Goal: Transaction & Acquisition: Purchase product/service

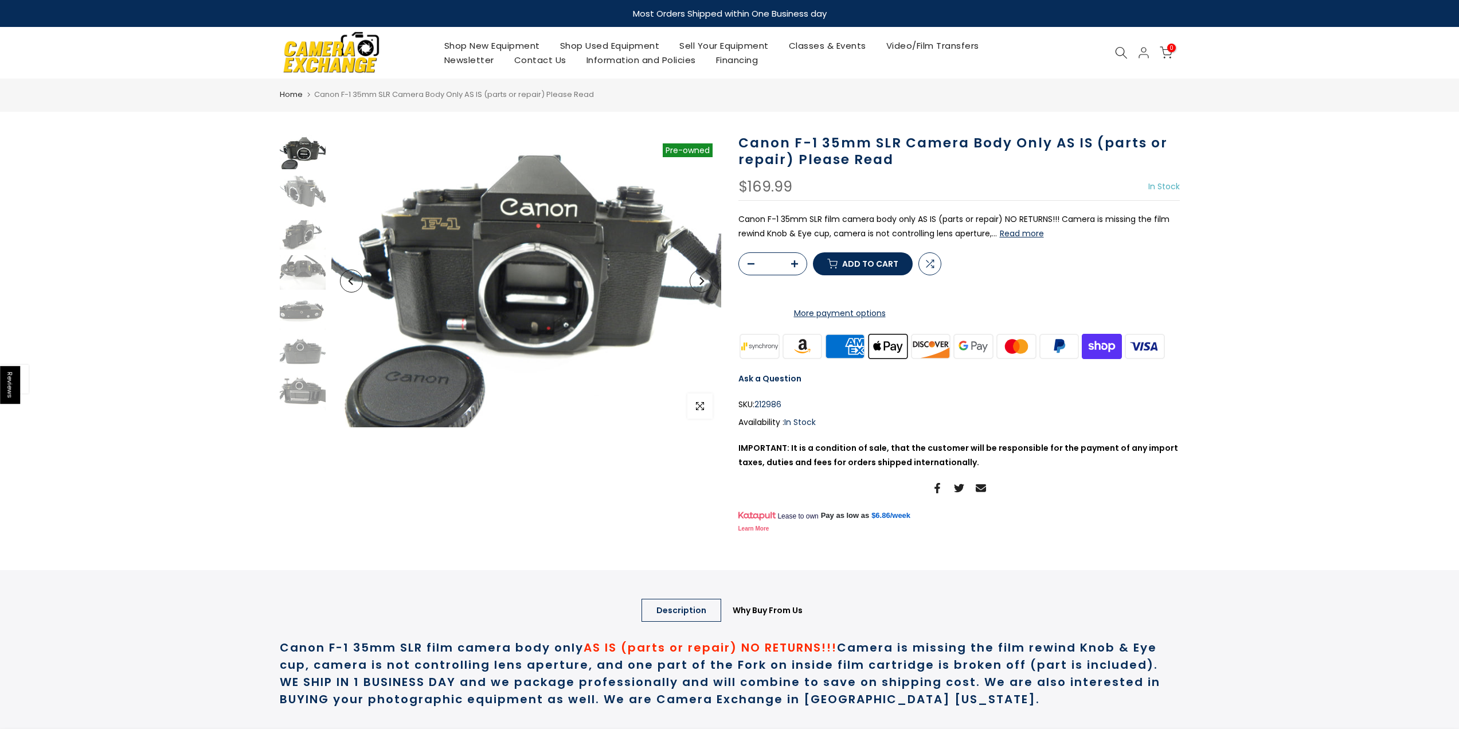
click at [597, 43] on link "Shop Used Equipment" at bounding box center [610, 45] width 120 height 14
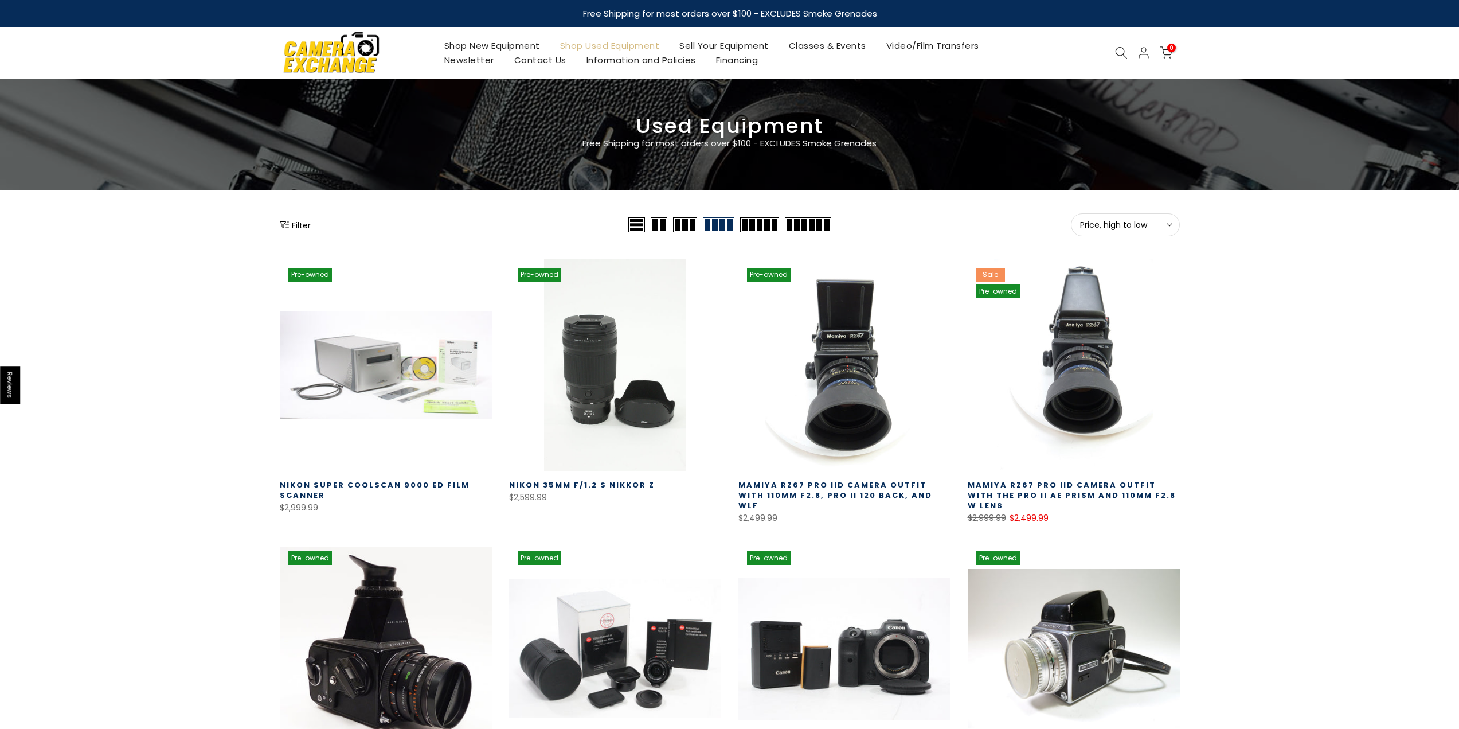
click at [311, 221] on div "Filter" at bounding box center [453, 224] width 346 height 23
click at [305, 223] on button "Filter" at bounding box center [295, 224] width 31 height 11
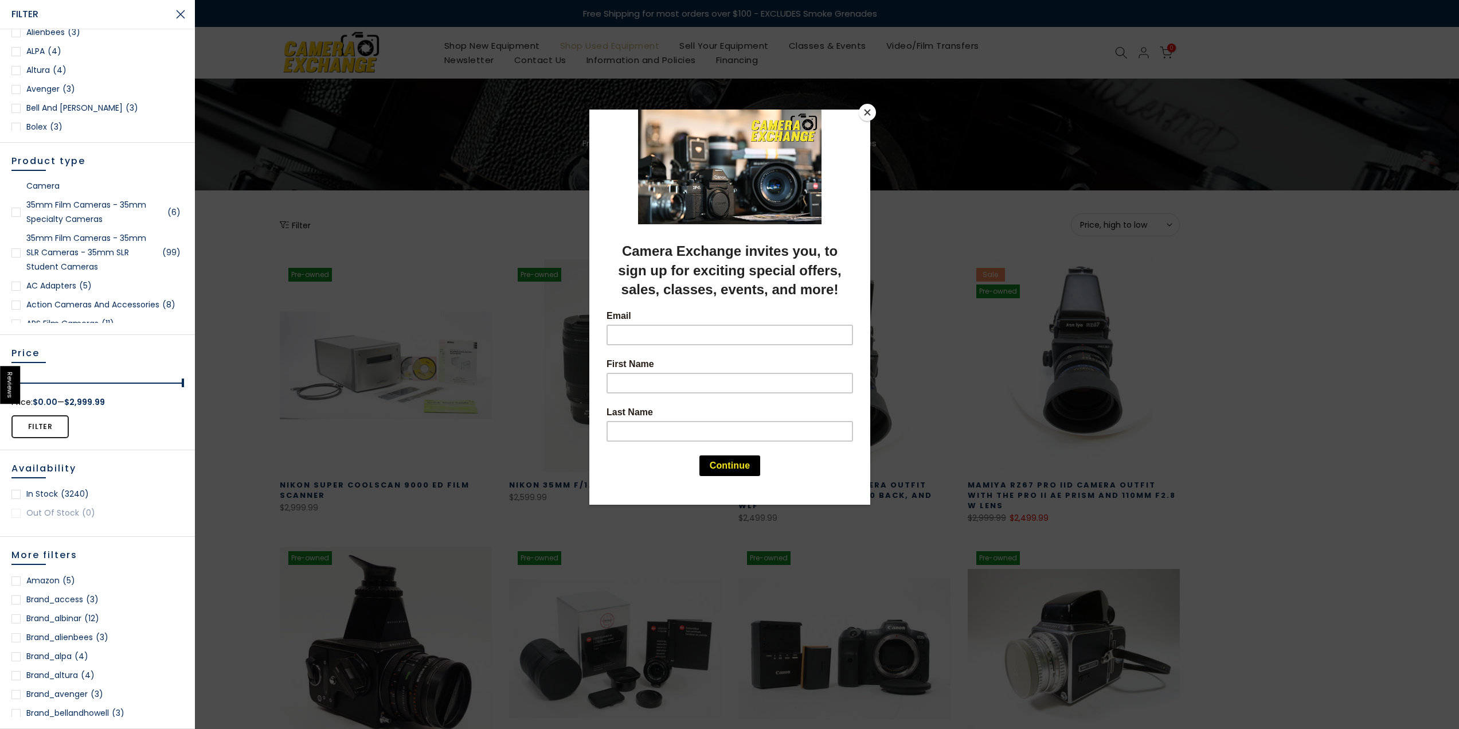
click at [869, 111] on button "Close" at bounding box center [867, 112] width 17 height 17
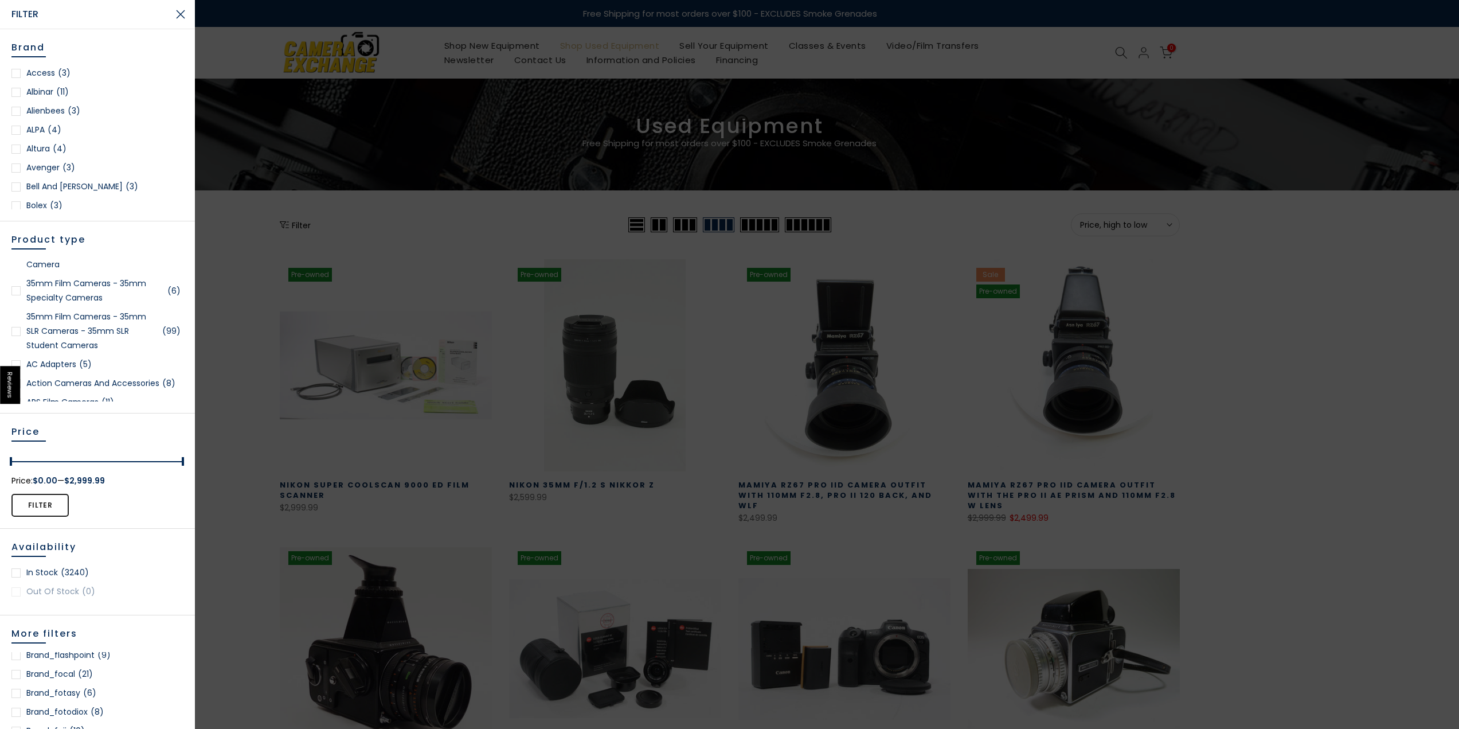
click at [74, 325] on link "35mm Film Cameras - 35mm SLR Cameras - 35mm SLR Student Cameras (99)" at bounding box center [97, 331] width 172 height 43
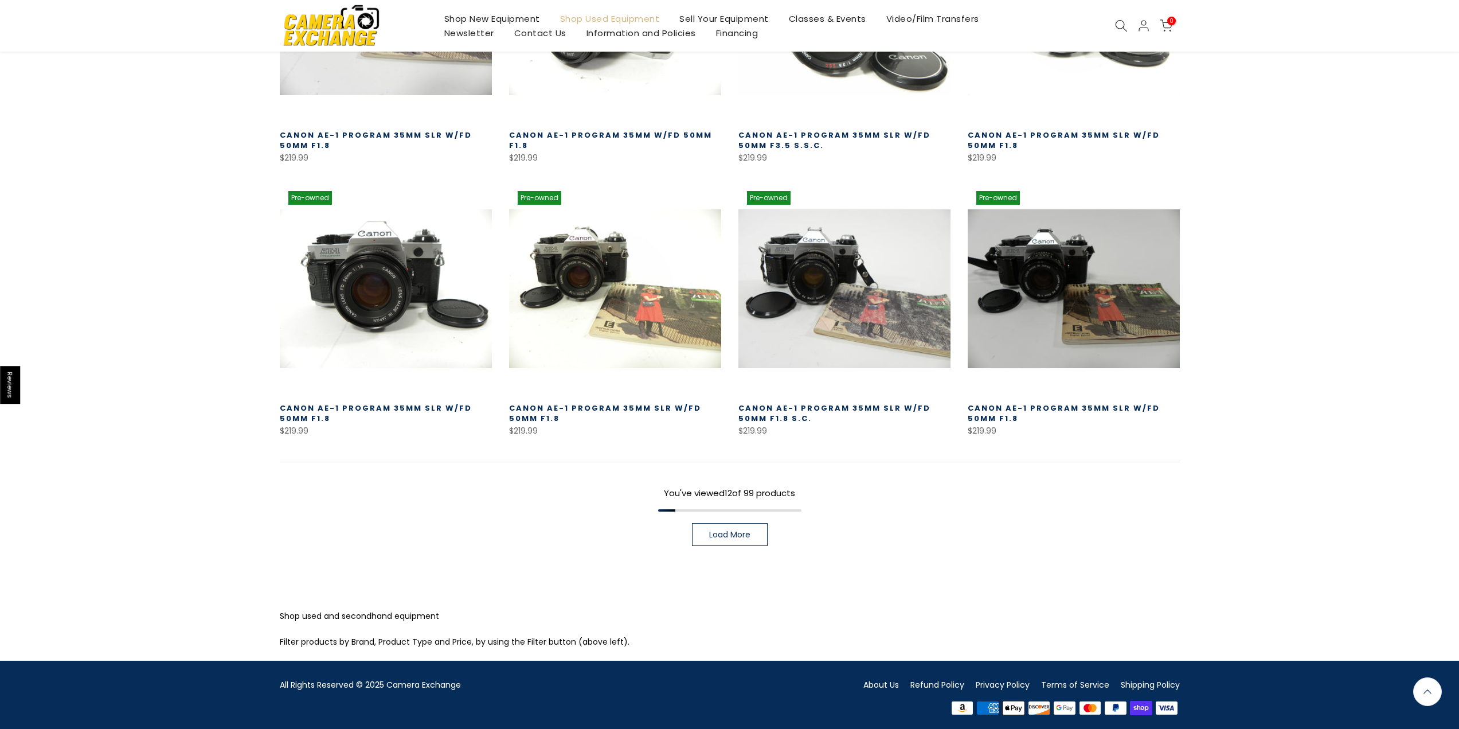
scroll to position [679, 0]
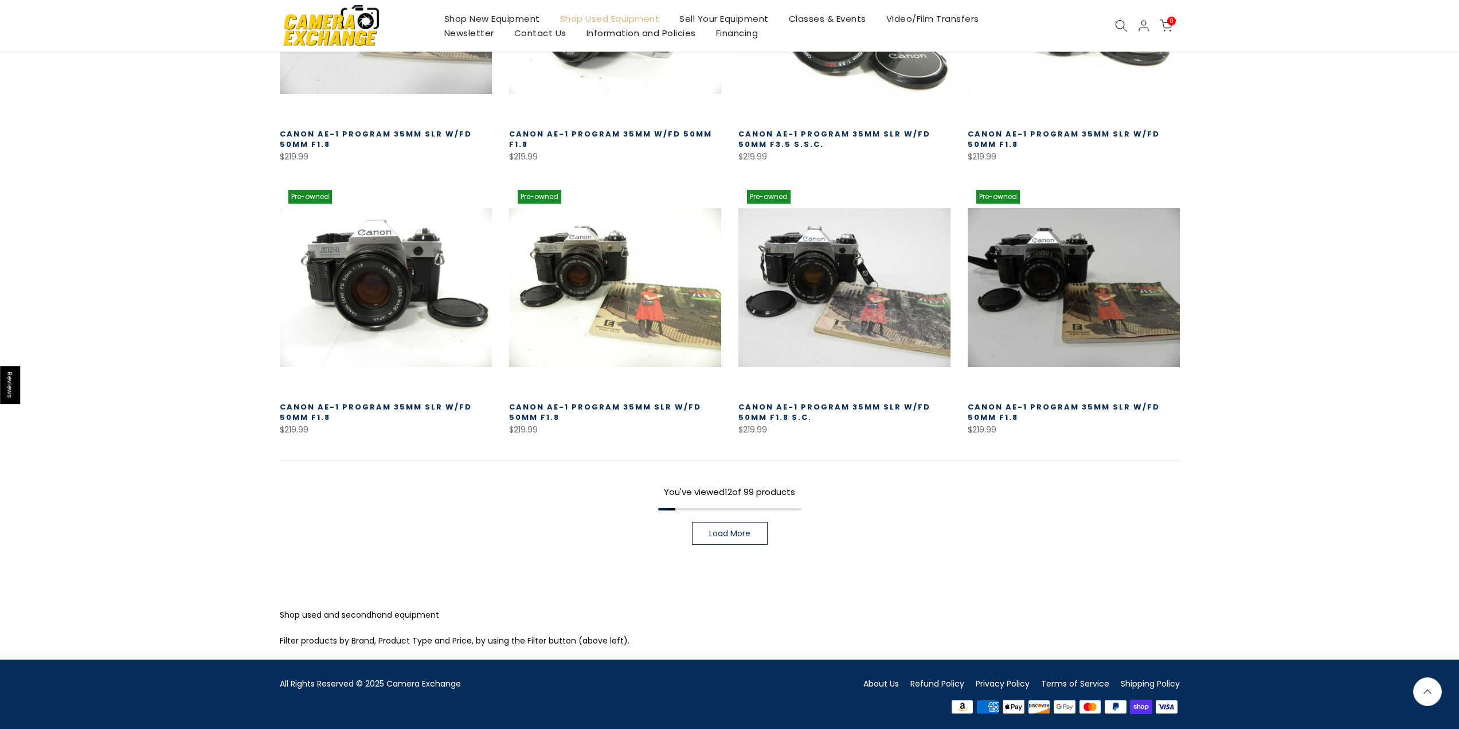
click at [710, 532] on span "Load More" at bounding box center [729, 533] width 41 height 8
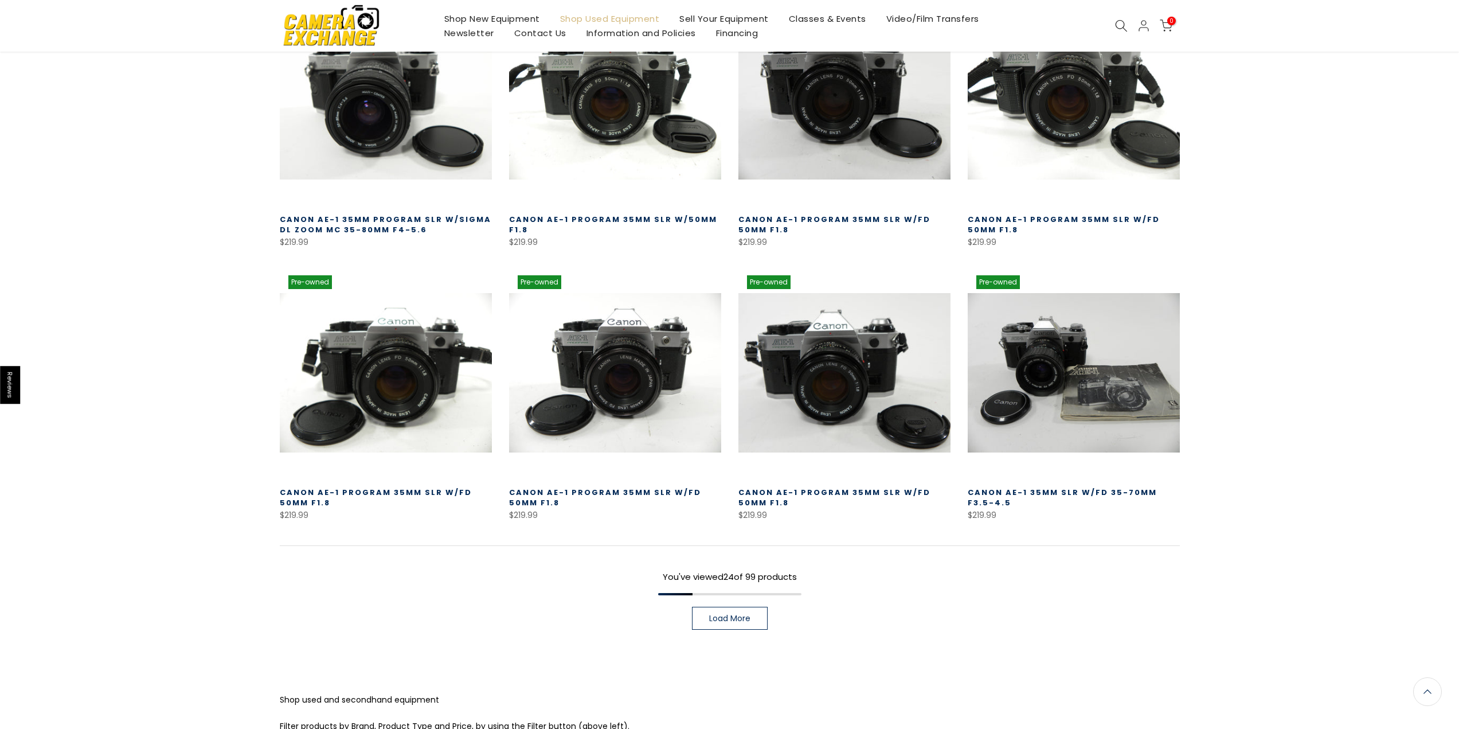
scroll to position [1443, 0]
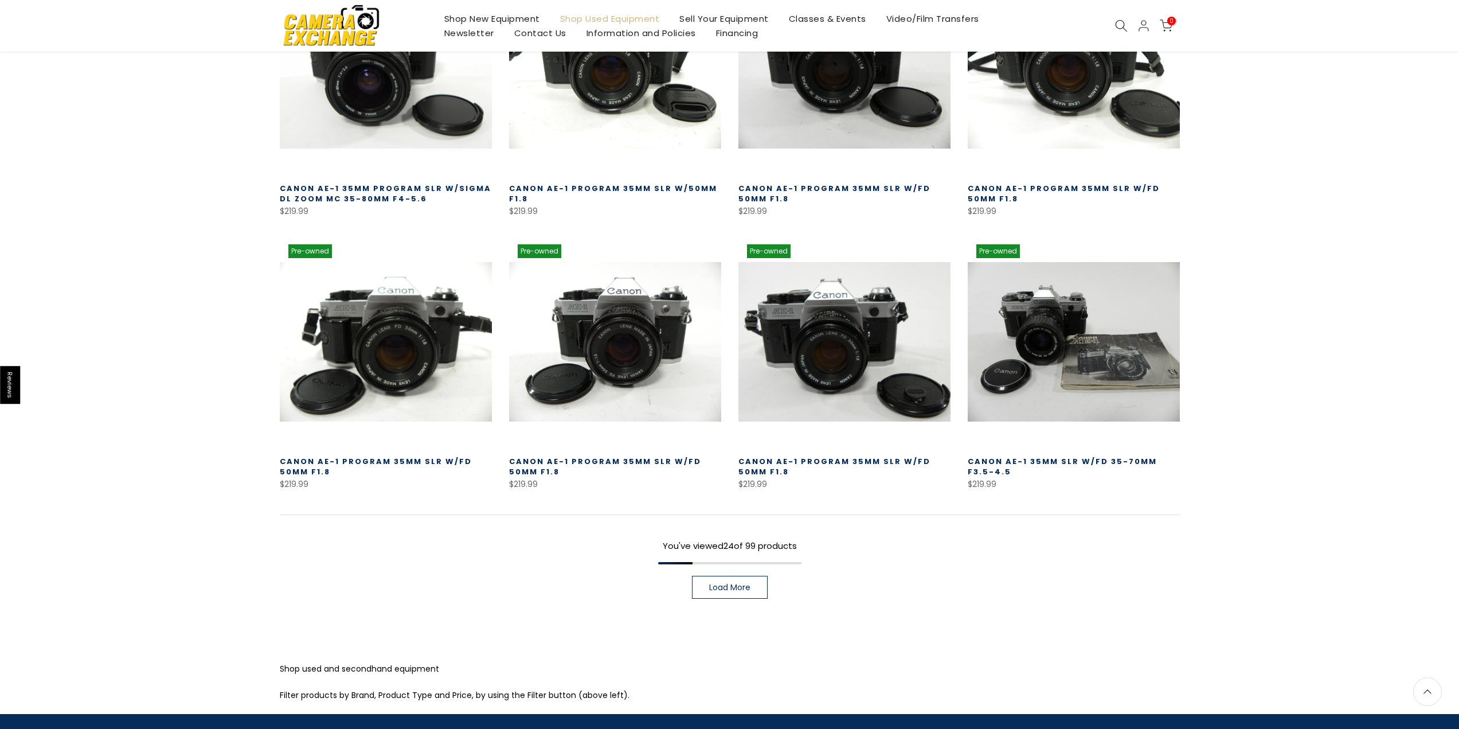
click at [728, 588] on span "Load More" at bounding box center [729, 587] width 41 height 8
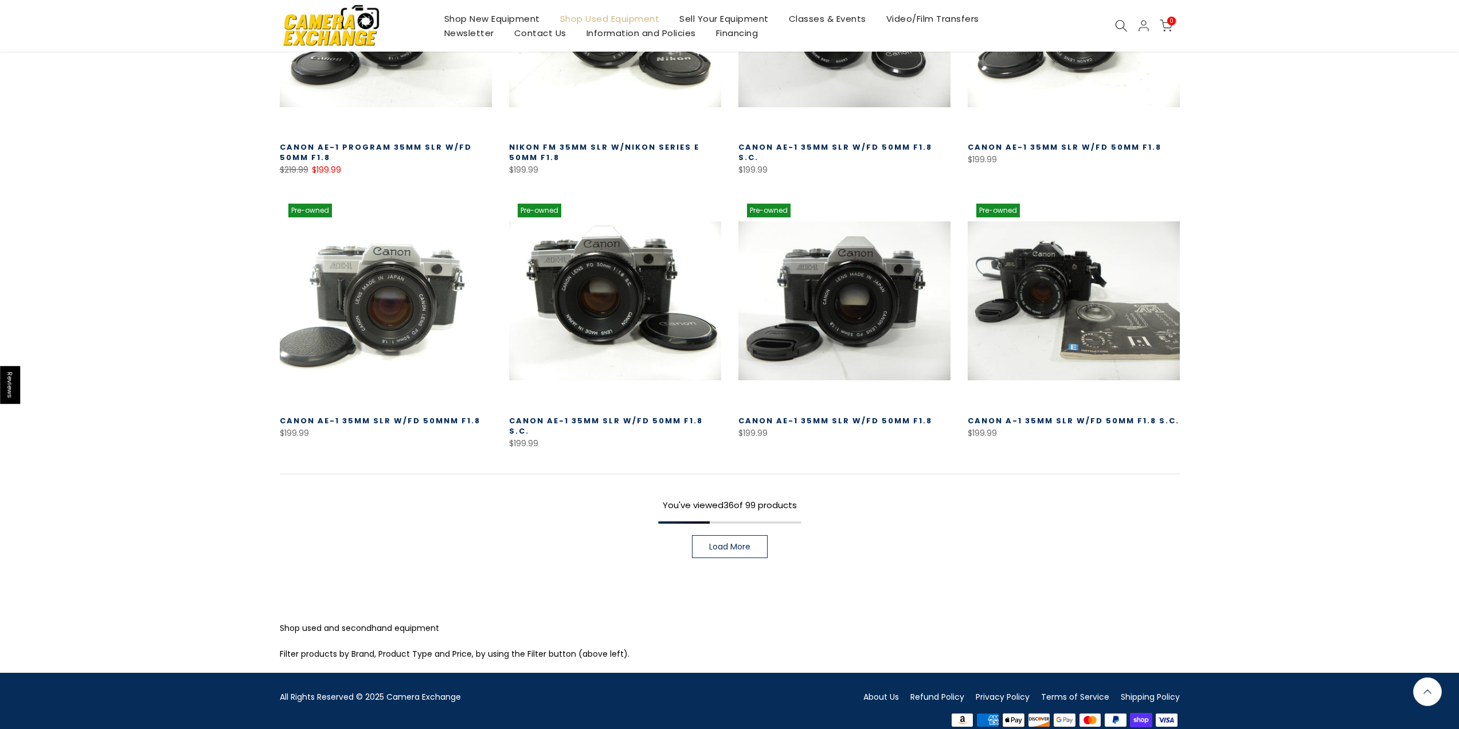
scroll to position [2303, 0]
click at [740, 542] on span "Load More" at bounding box center [729, 546] width 41 height 8
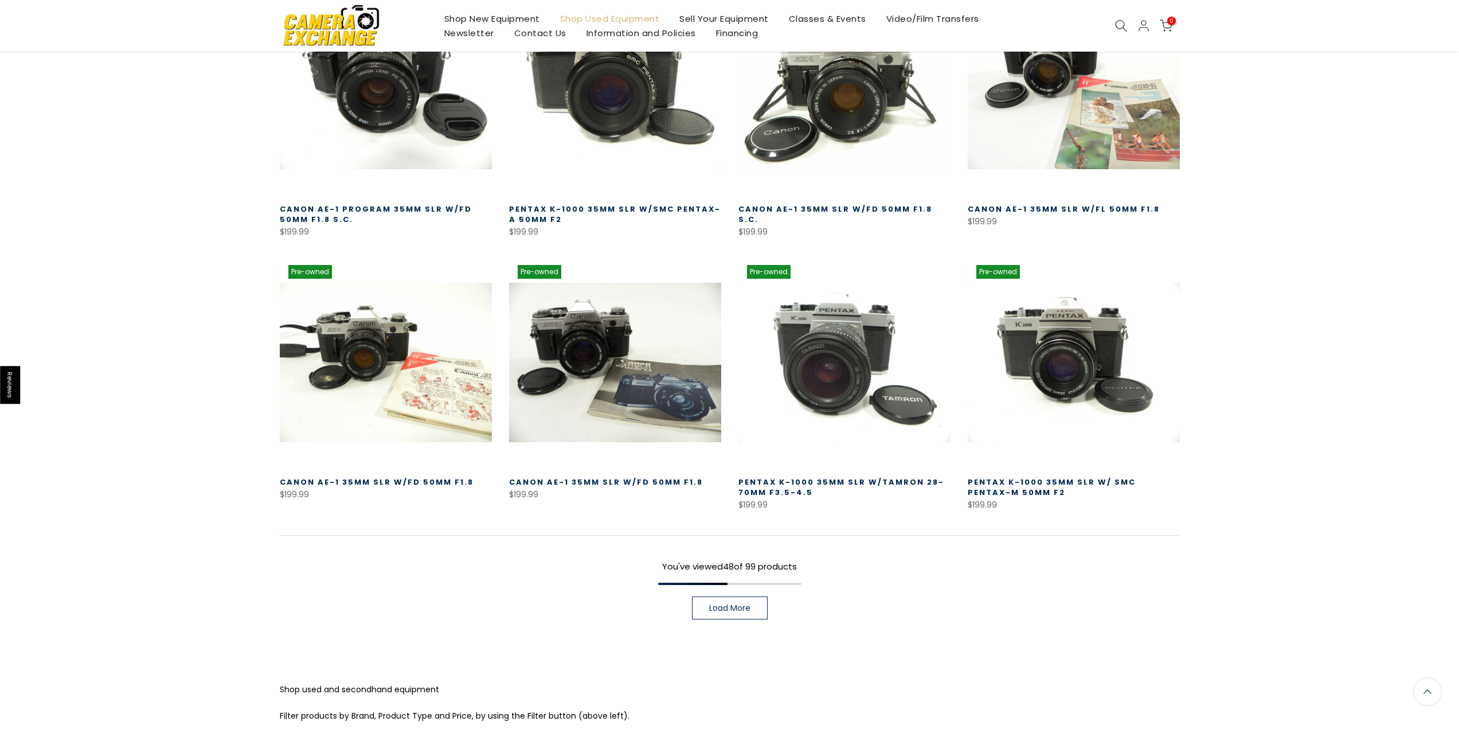
scroll to position [3069, 0]
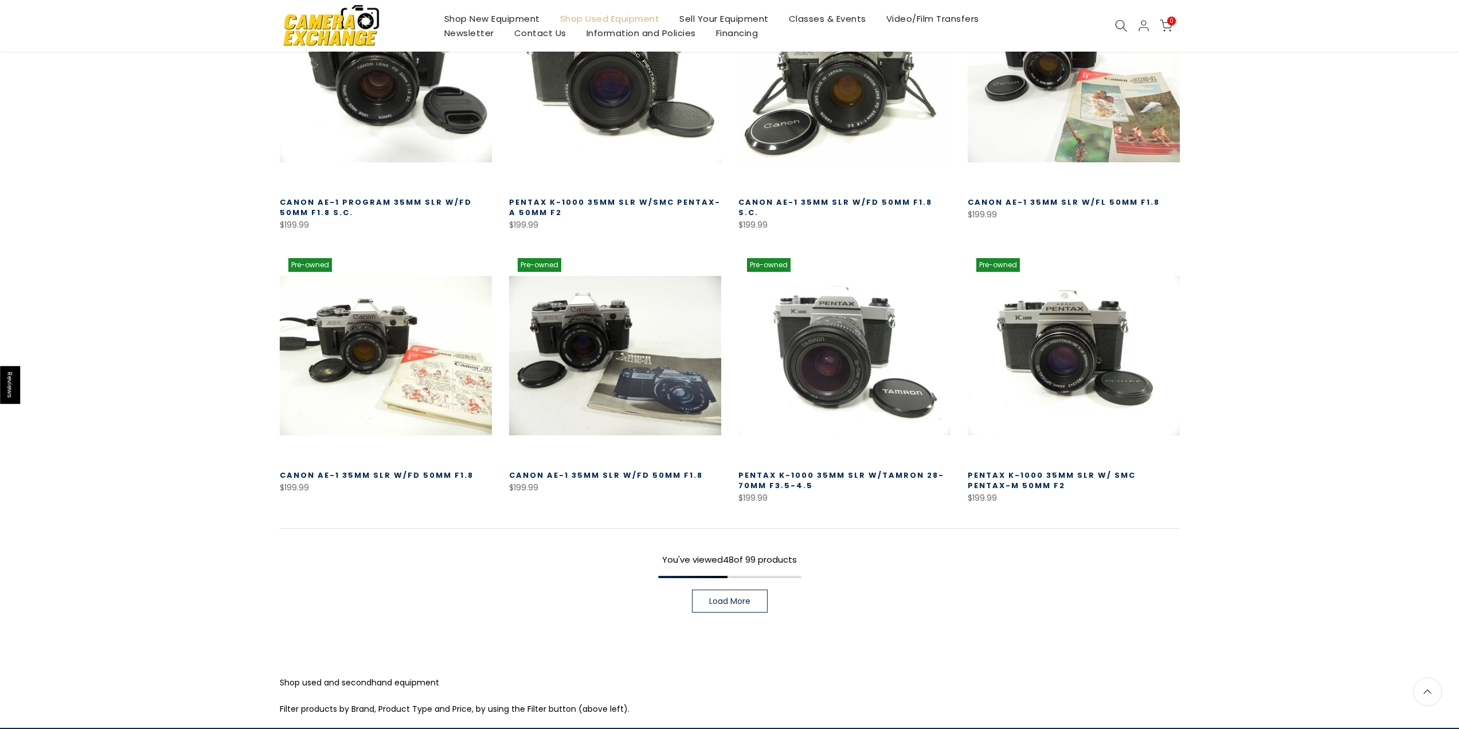
click at [754, 589] on link "Load More" at bounding box center [730, 600] width 76 height 23
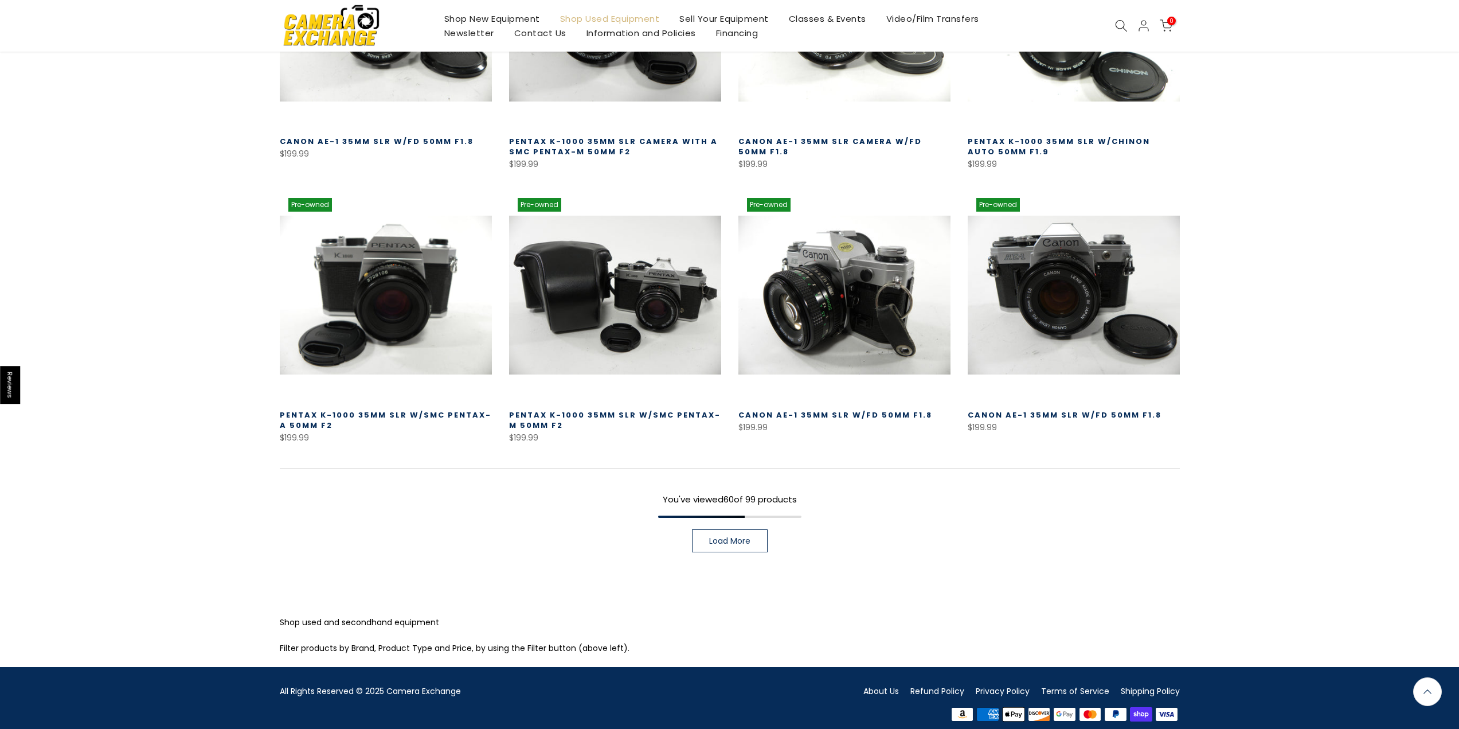
scroll to position [3950, 0]
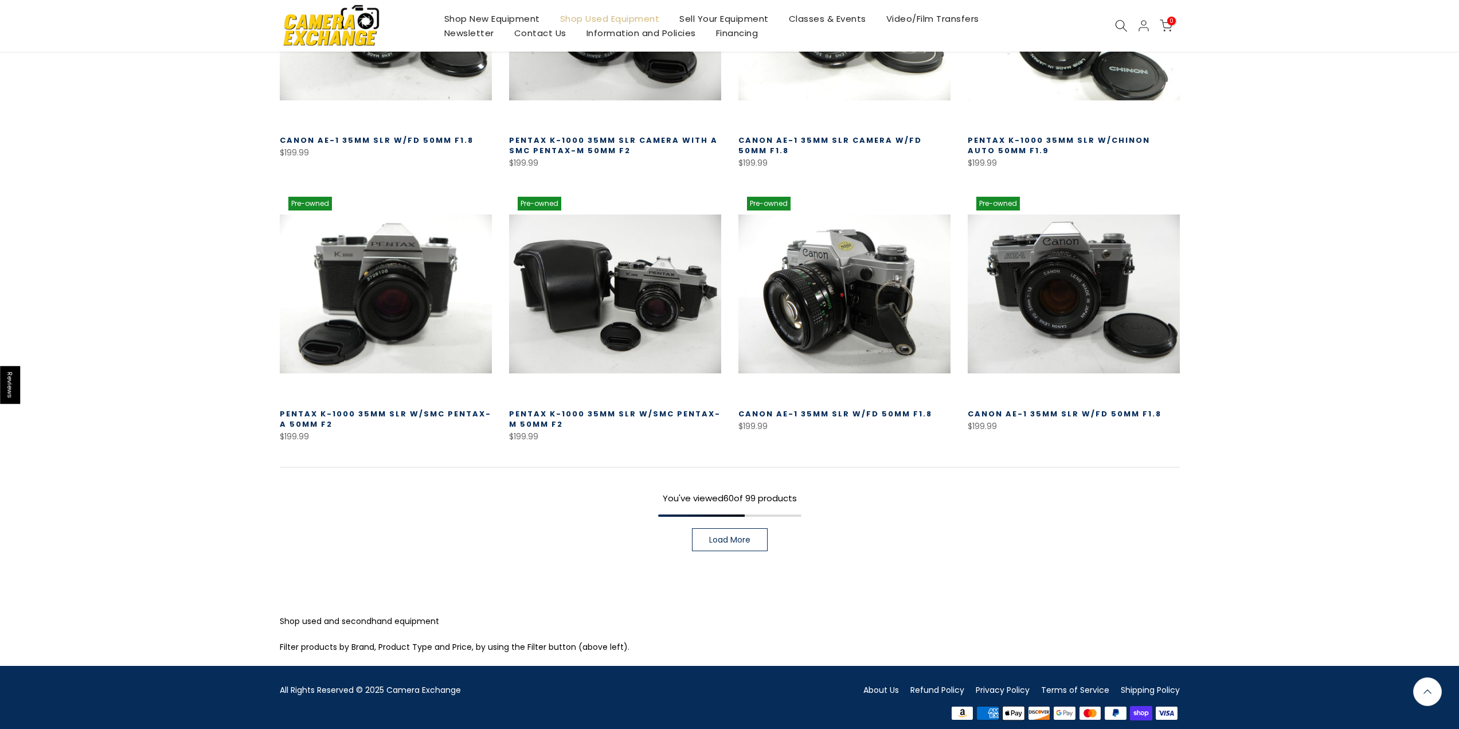
click at [737, 536] on span "Load More" at bounding box center [729, 540] width 41 height 8
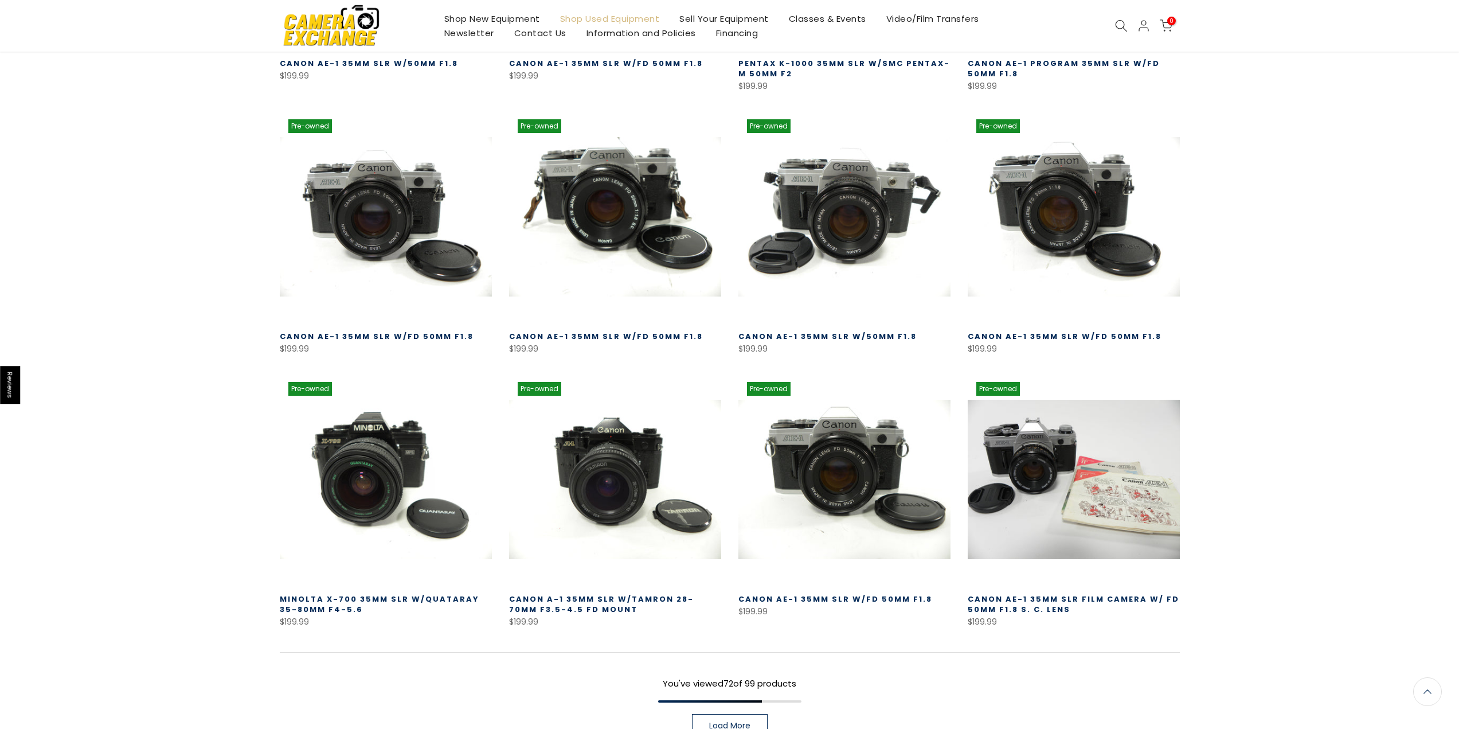
scroll to position [4757, 0]
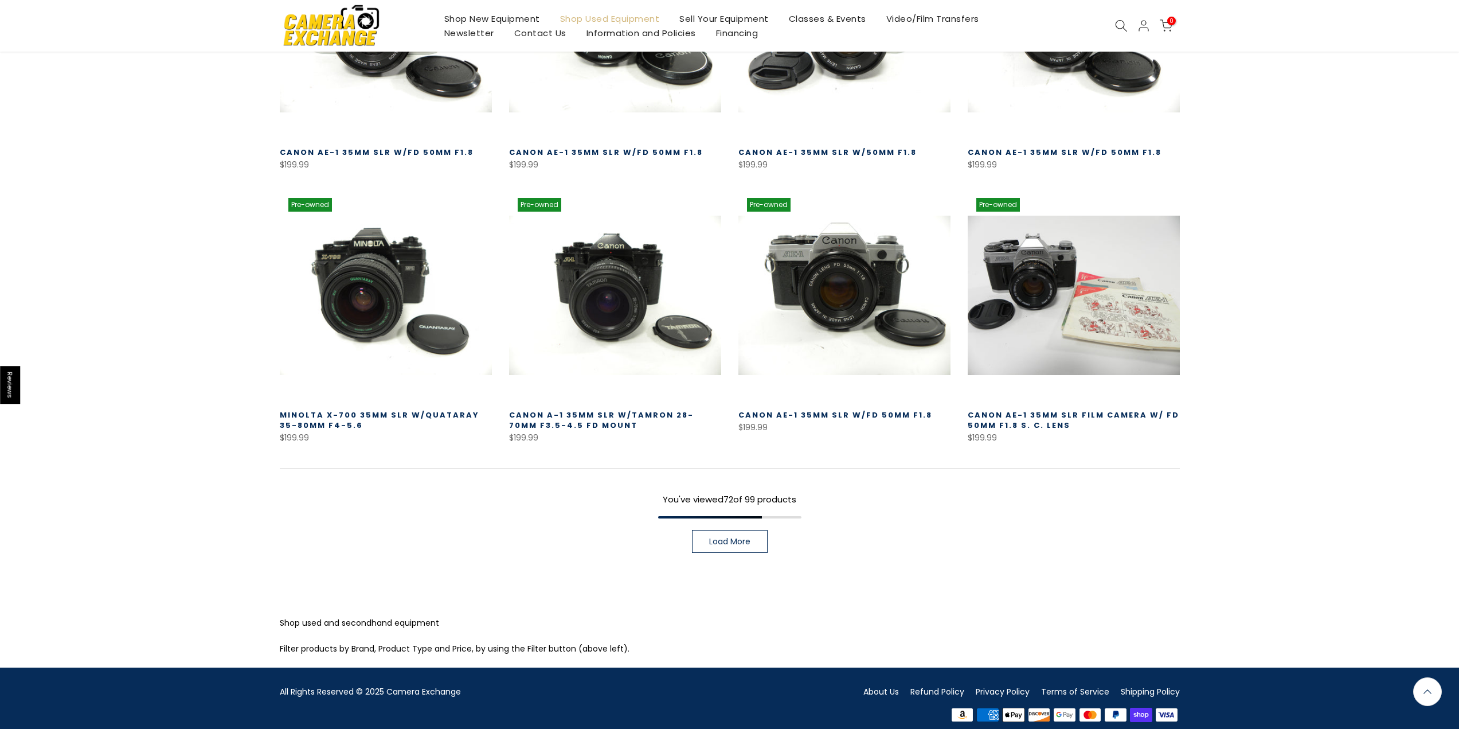
scroll to position [4758, 0]
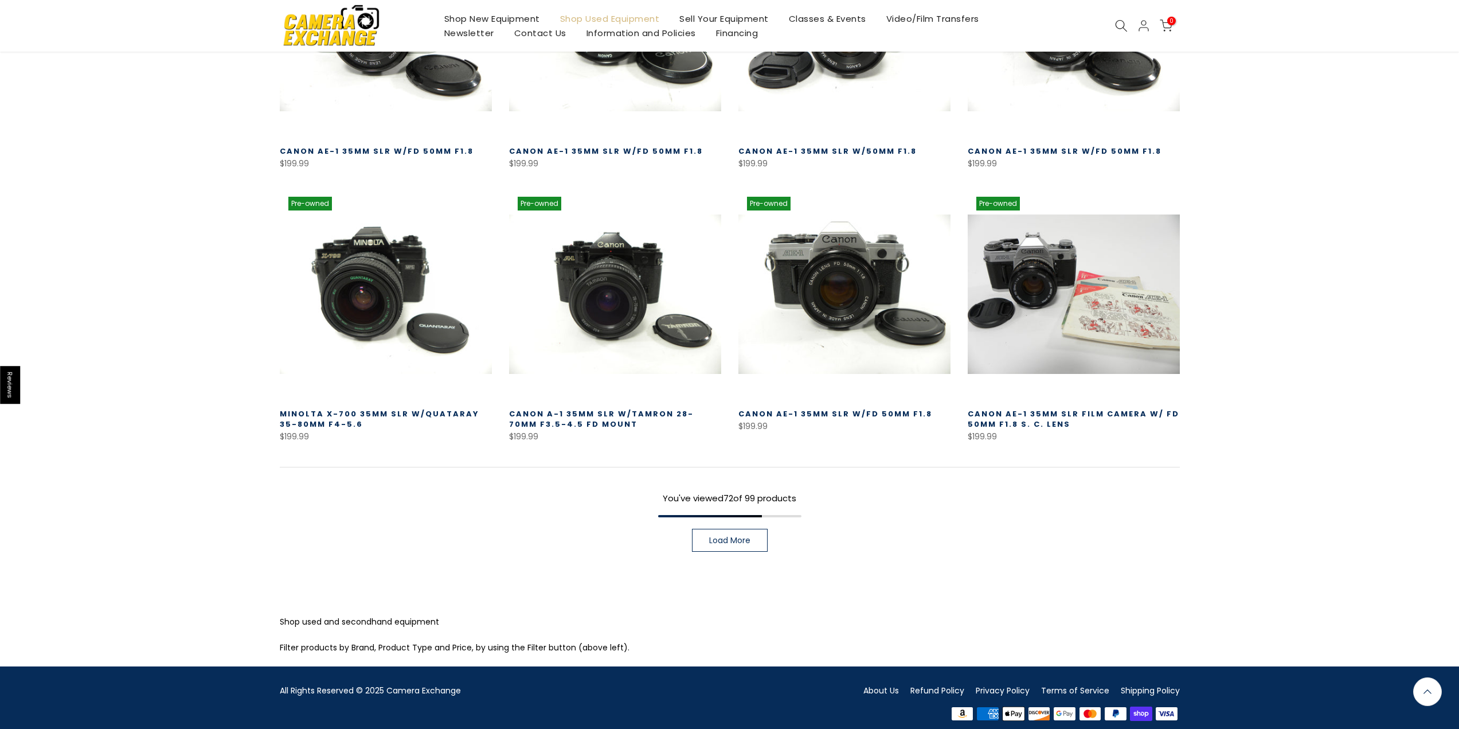
click at [718, 538] on link "Load More" at bounding box center [730, 540] width 76 height 23
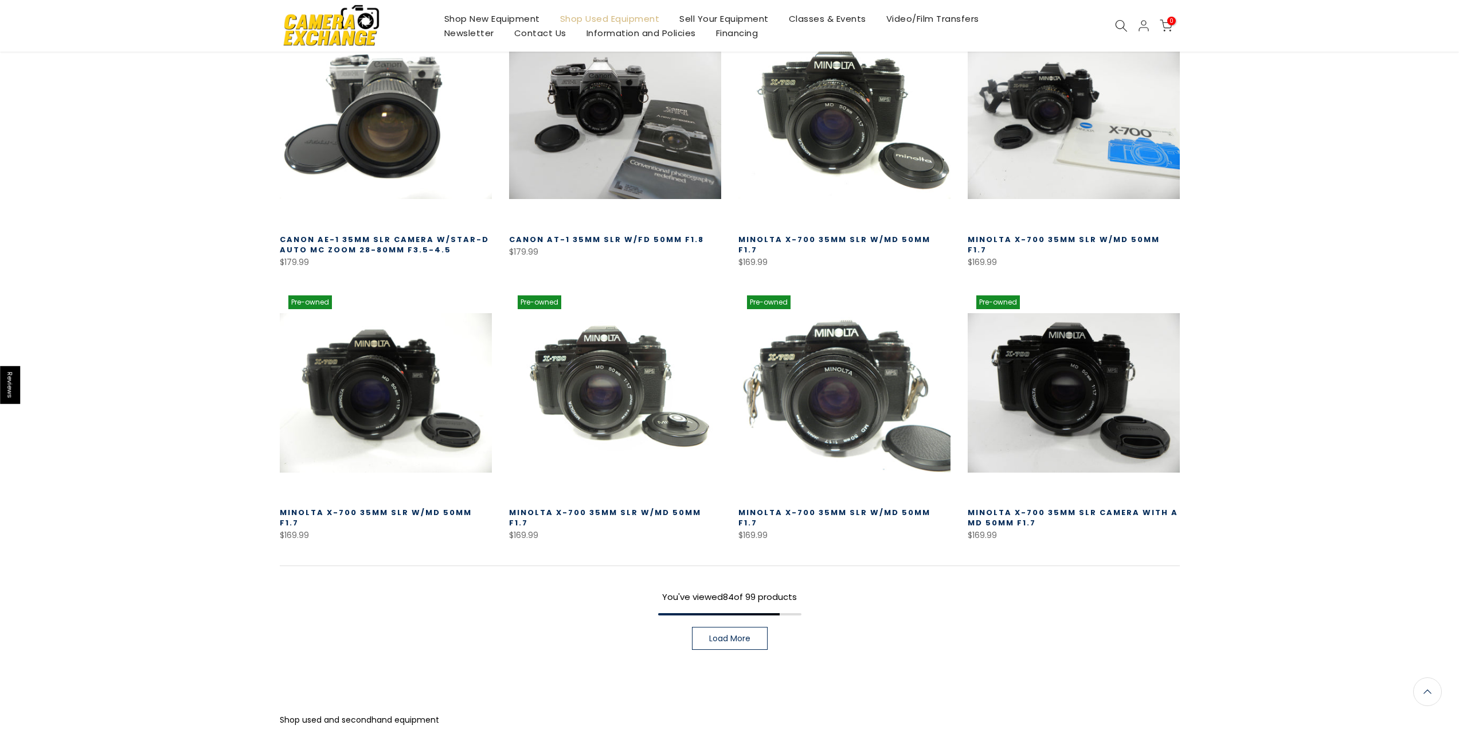
scroll to position [5522, 0]
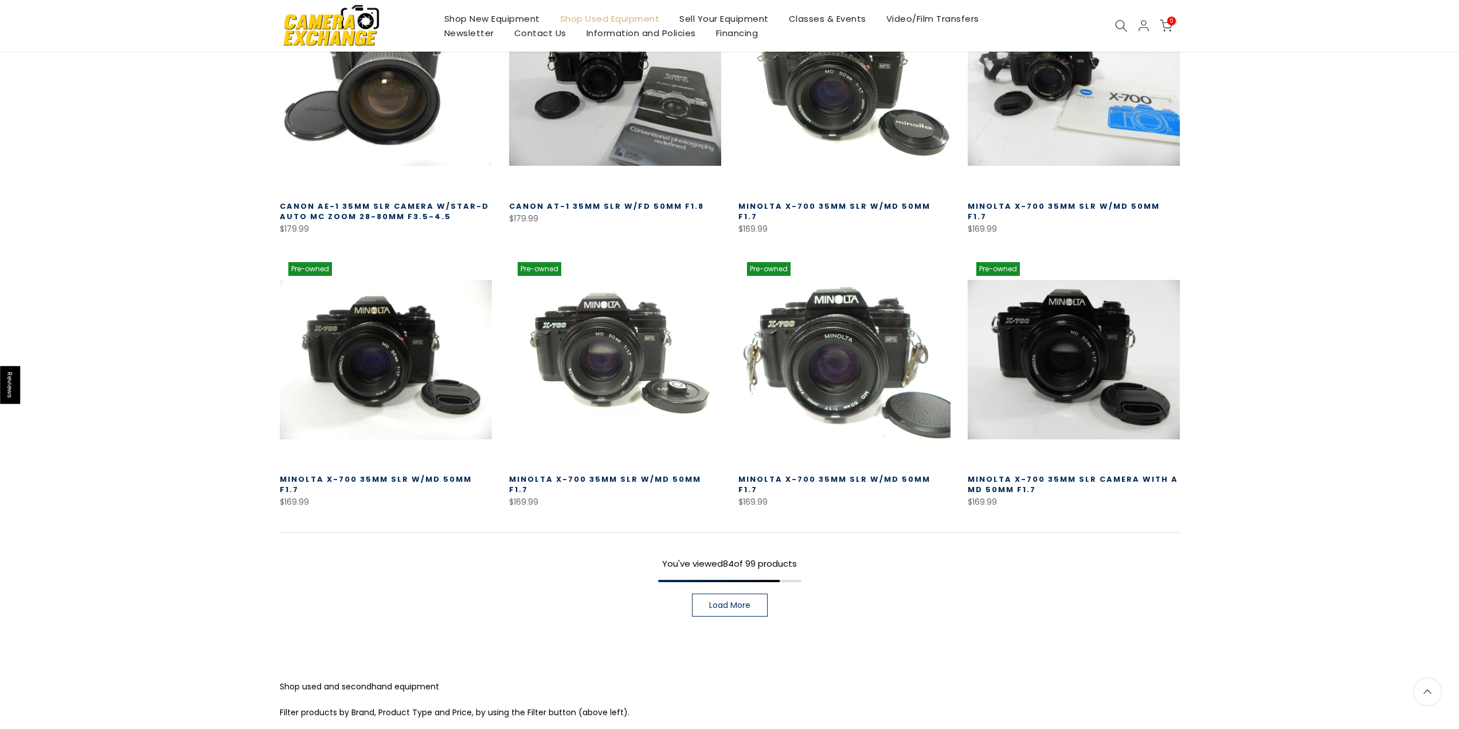
click at [728, 601] on span "Load More" at bounding box center [729, 605] width 41 height 8
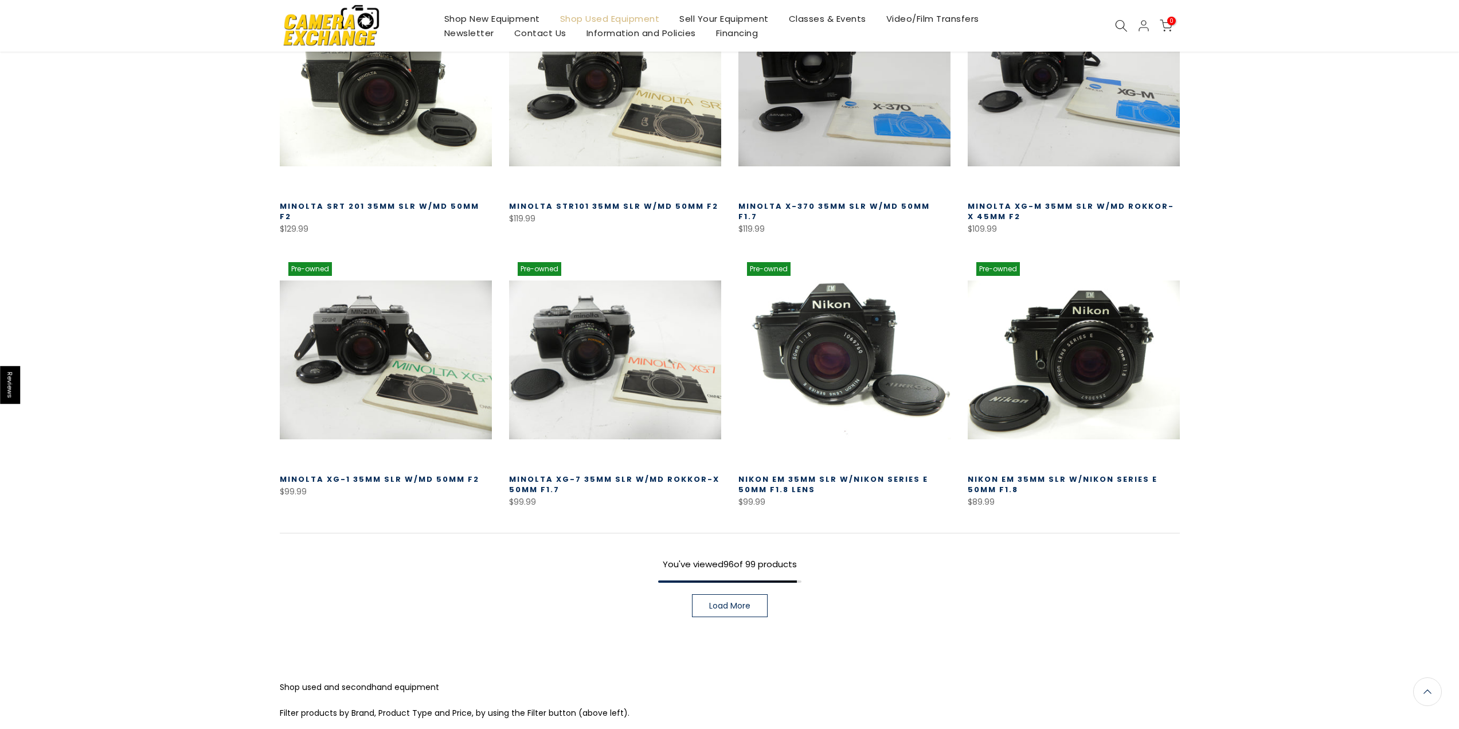
scroll to position [6382, 0]
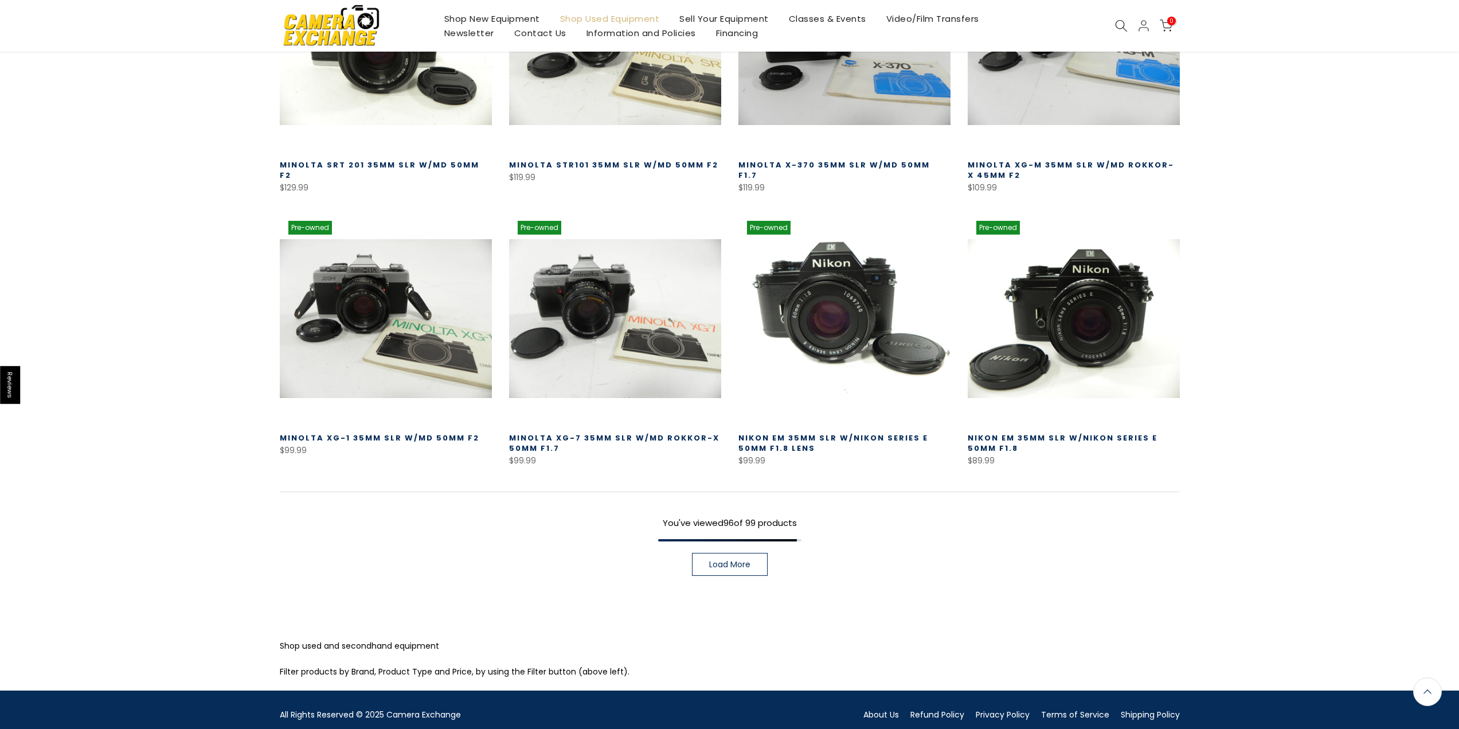
click at [726, 553] on link "Load More" at bounding box center [730, 564] width 76 height 23
